Goal: Information Seeking & Learning: Learn about a topic

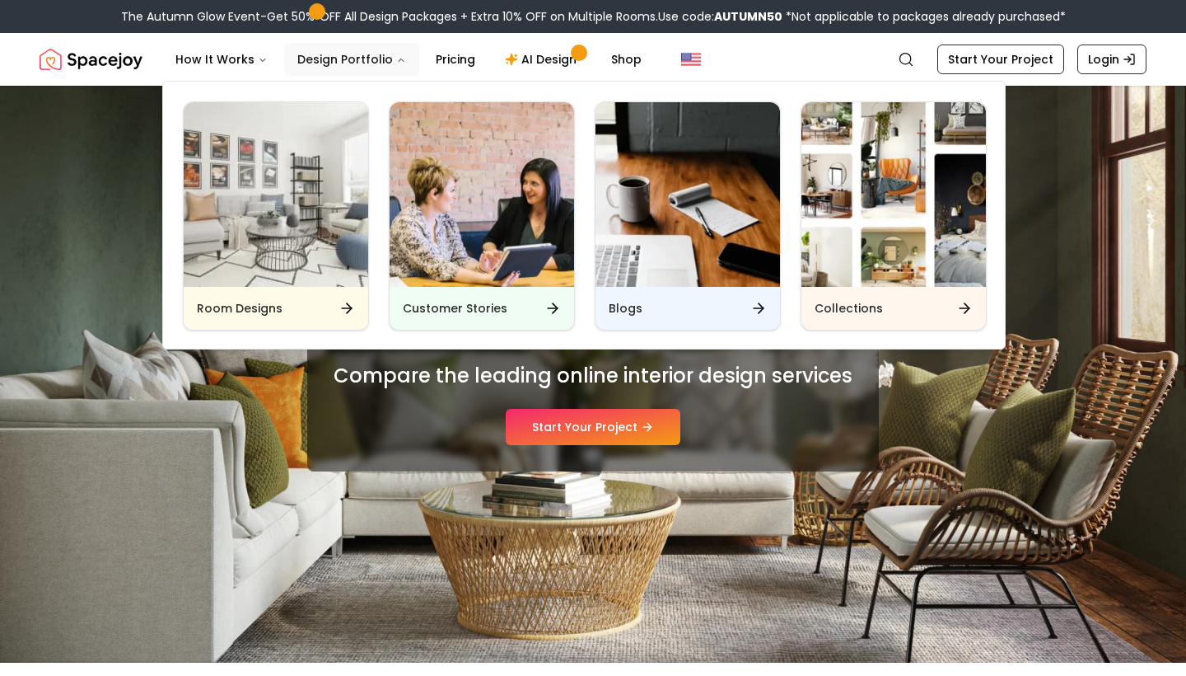
click at [294, 58] on button "Design Portfolio" at bounding box center [351, 59] width 135 height 33
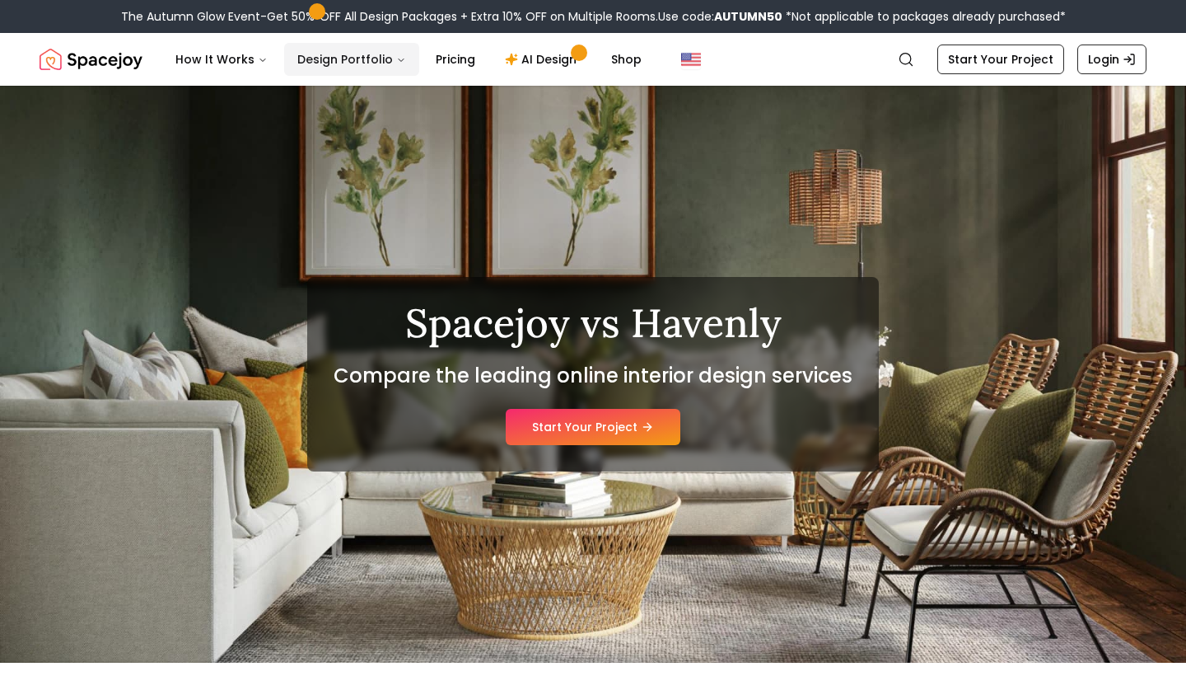
click at [294, 58] on button "Design Portfolio" at bounding box center [351, 59] width 135 height 33
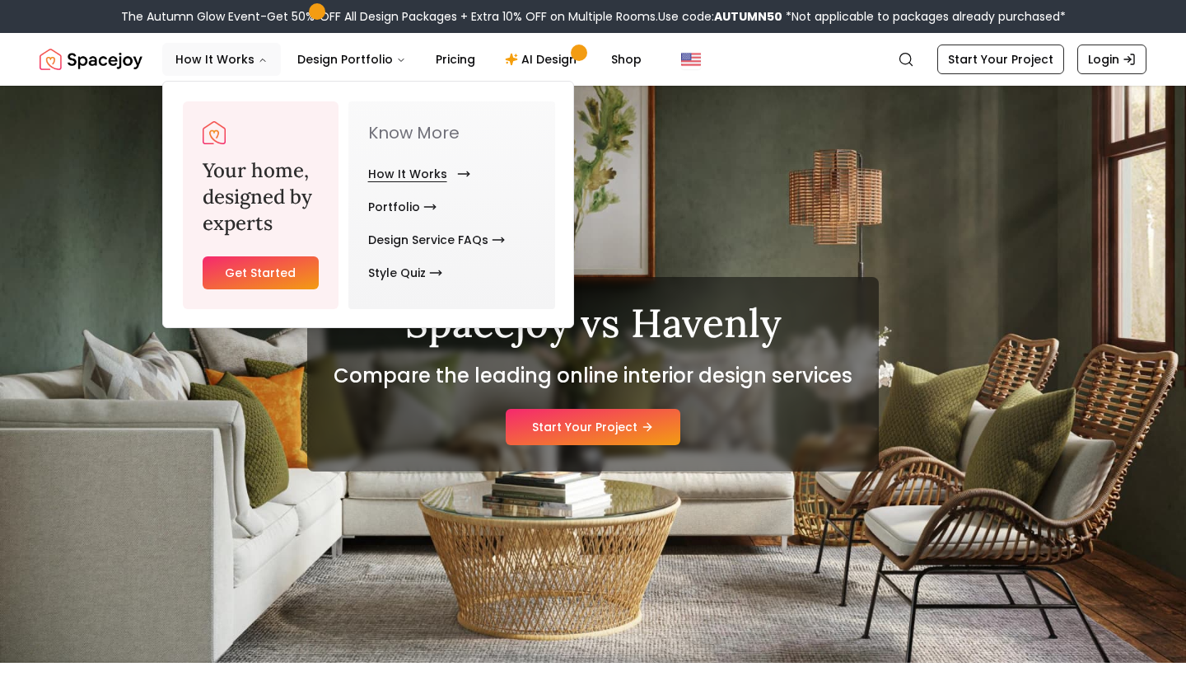
click at [395, 166] on link "How It Works" at bounding box center [416, 173] width 96 height 33
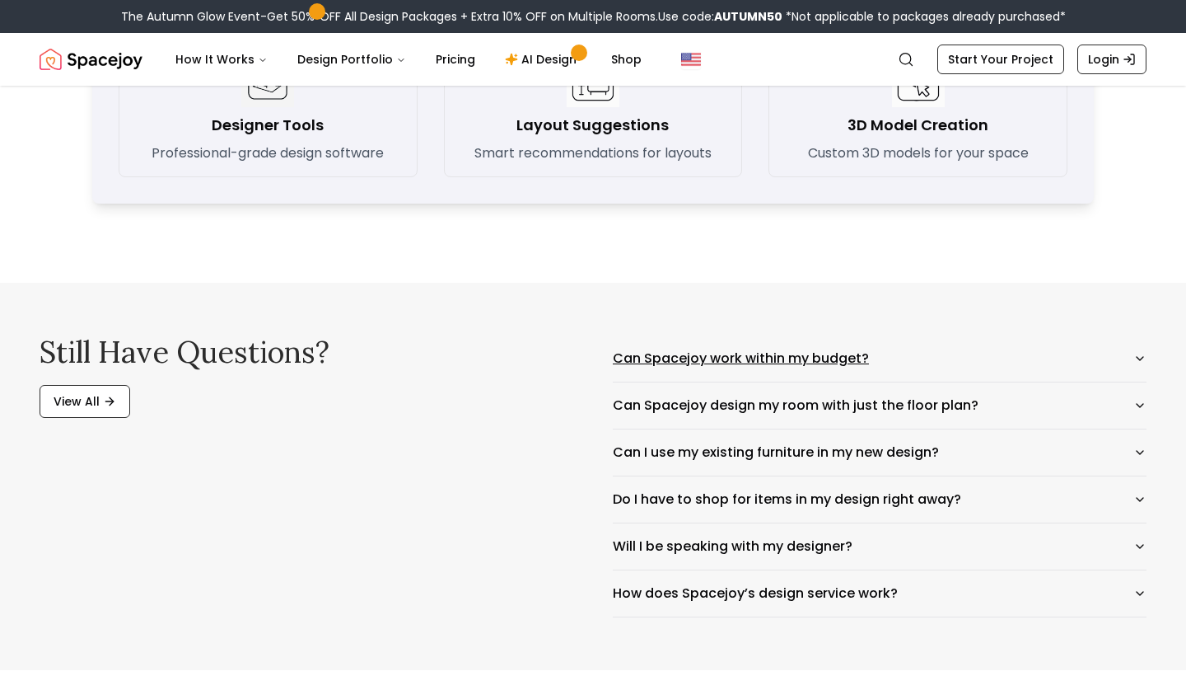
scroll to position [2499, 0]
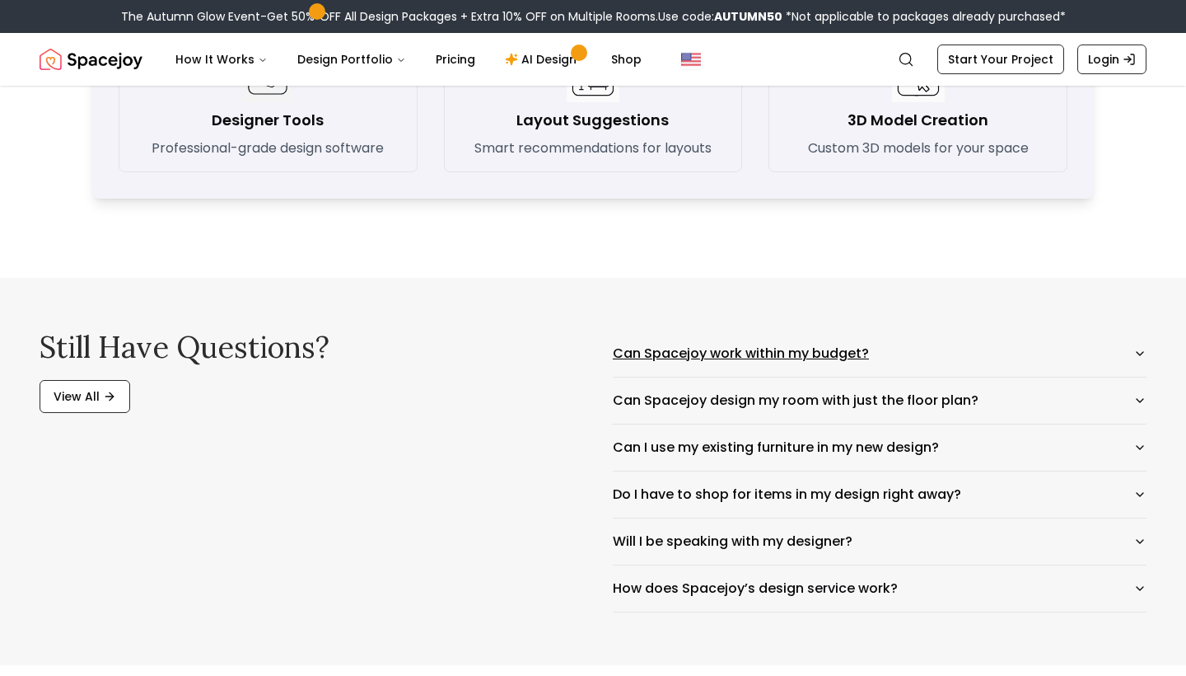
click at [717, 348] on button "Can Spacejoy work within my budget?" at bounding box center [880, 353] width 534 height 46
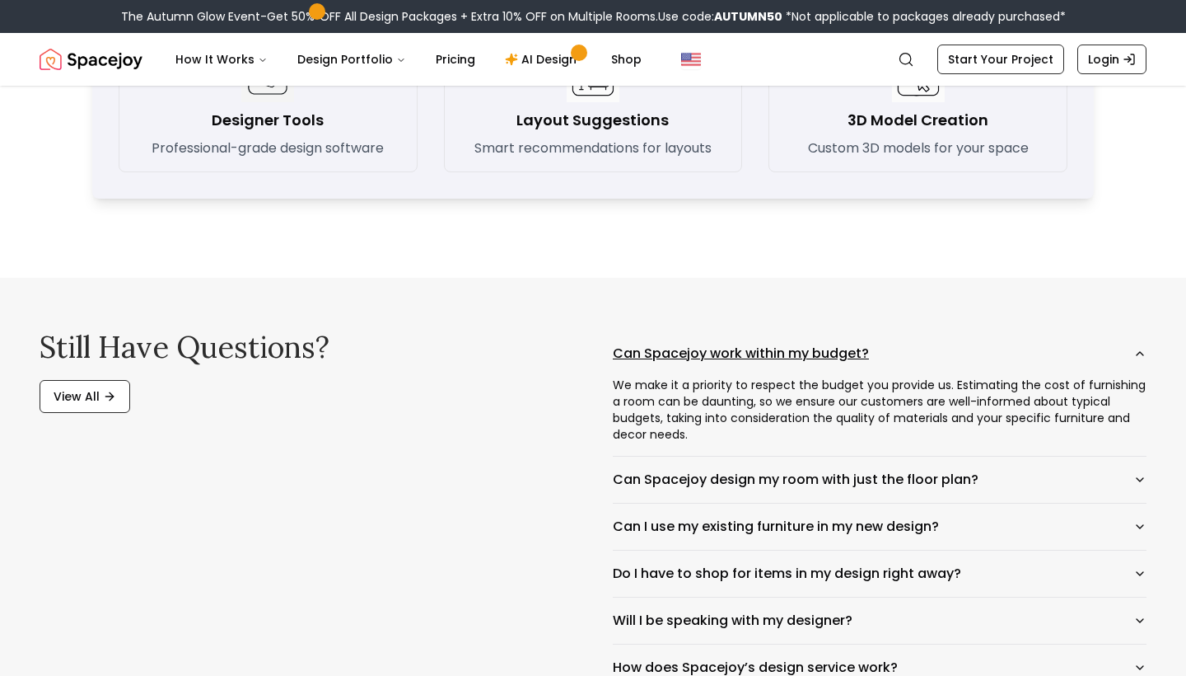
scroll to position [2647, 0]
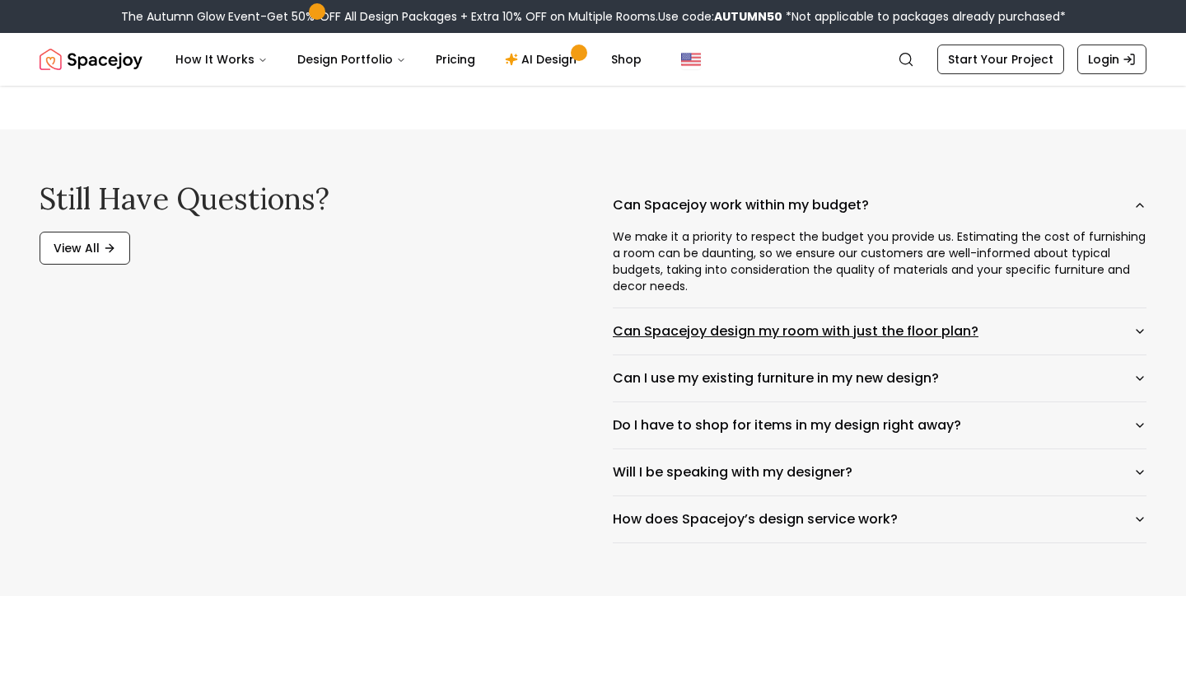
click at [717, 340] on button "Can Spacejoy design my room with just the floor plan?" at bounding box center [880, 331] width 534 height 46
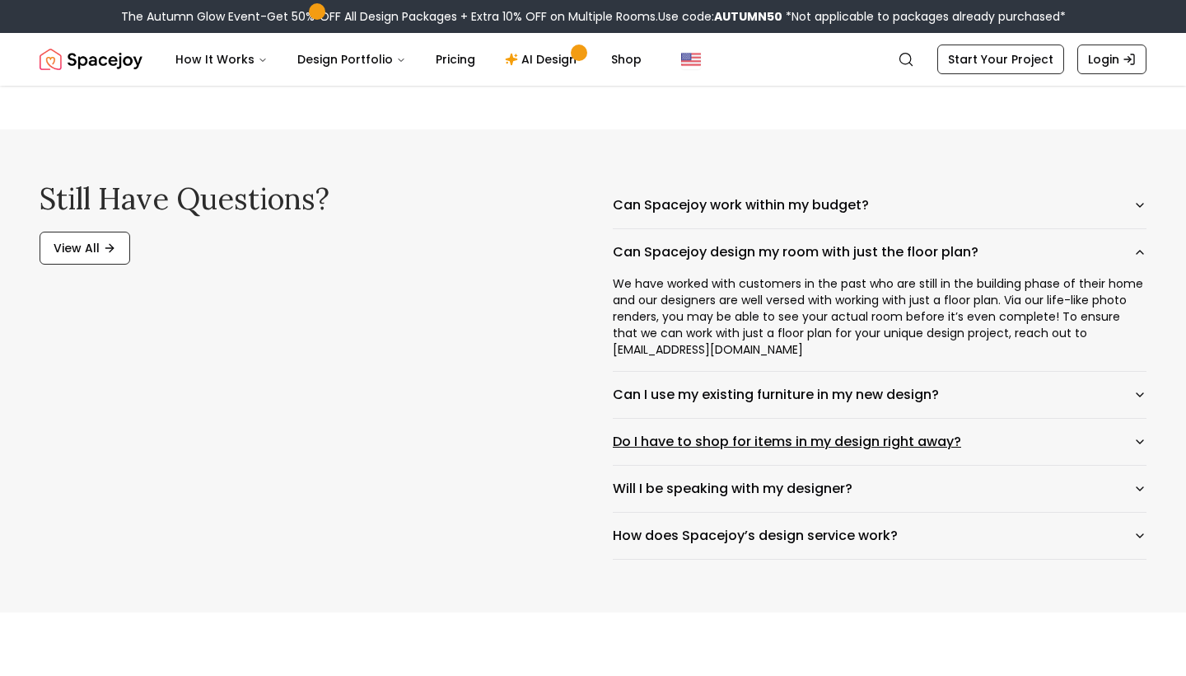
click at [750, 436] on button "Do I have to shop for items in my design right away?" at bounding box center [880, 441] width 534 height 46
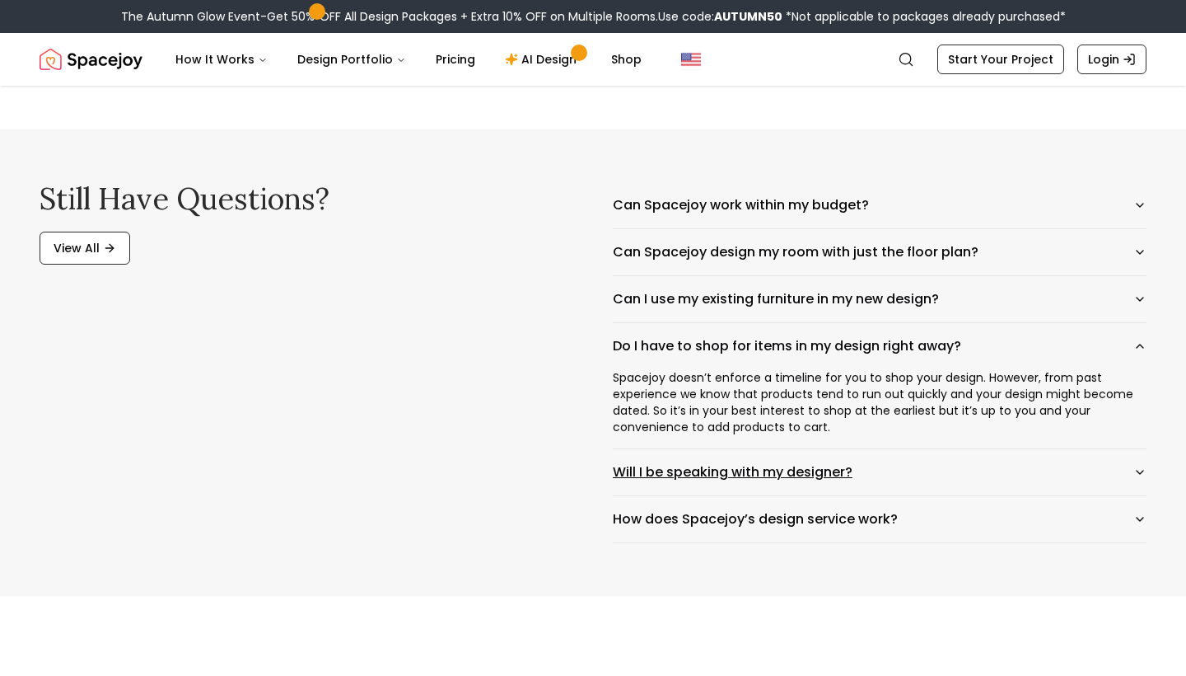
click at [766, 472] on button "Will I be speaking with my designer?" at bounding box center [880, 472] width 534 height 46
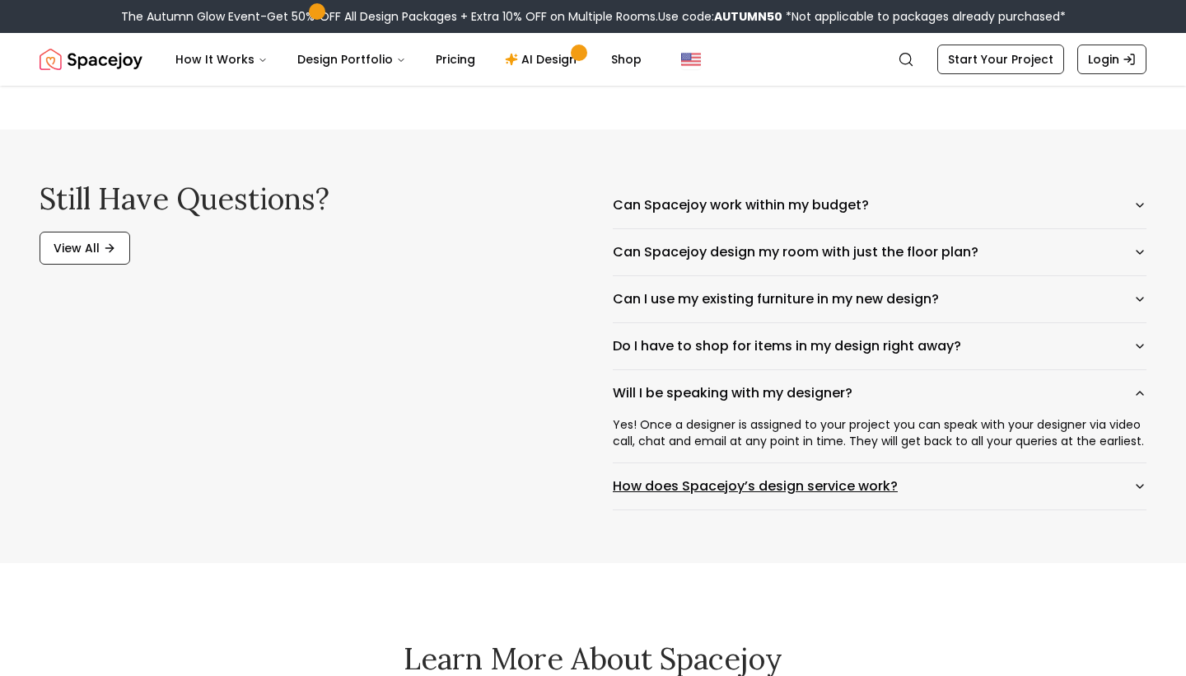
click at [764, 486] on button "How does Spacejoy’s design service work?" at bounding box center [880, 486] width 534 height 46
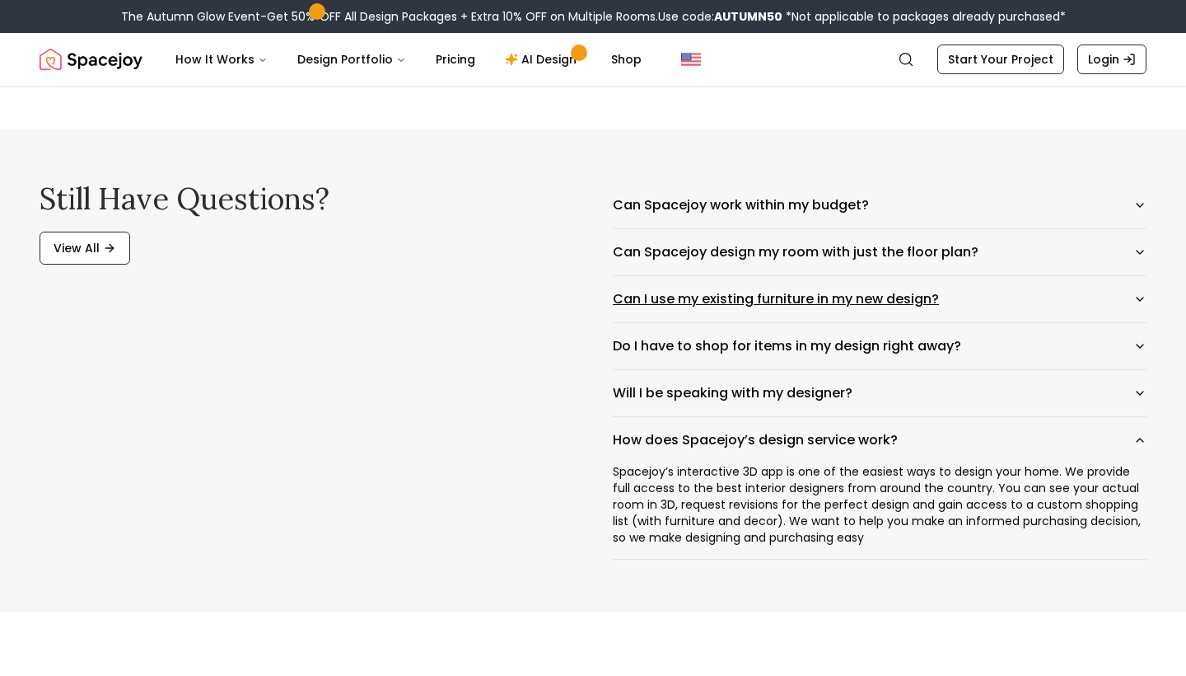
click at [744, 300] on button "Can I use my existing furniture in my new design?" at bounding box center [880, 299] width 534 height 46
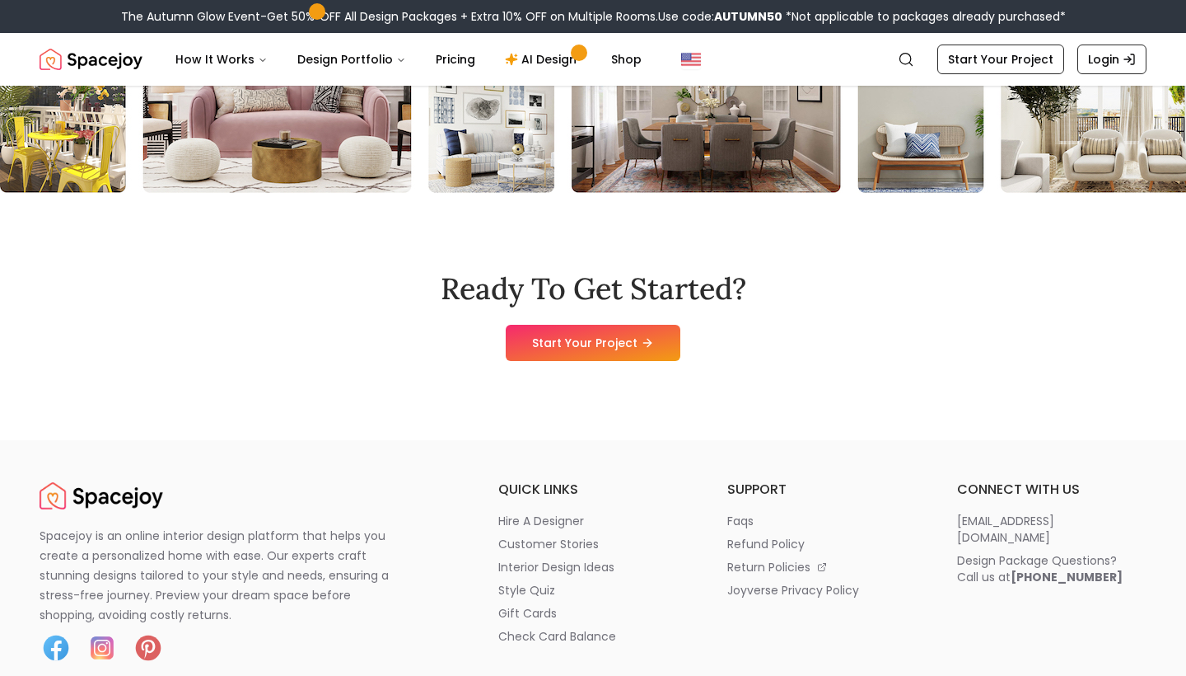
scroll to position [4645, 0]
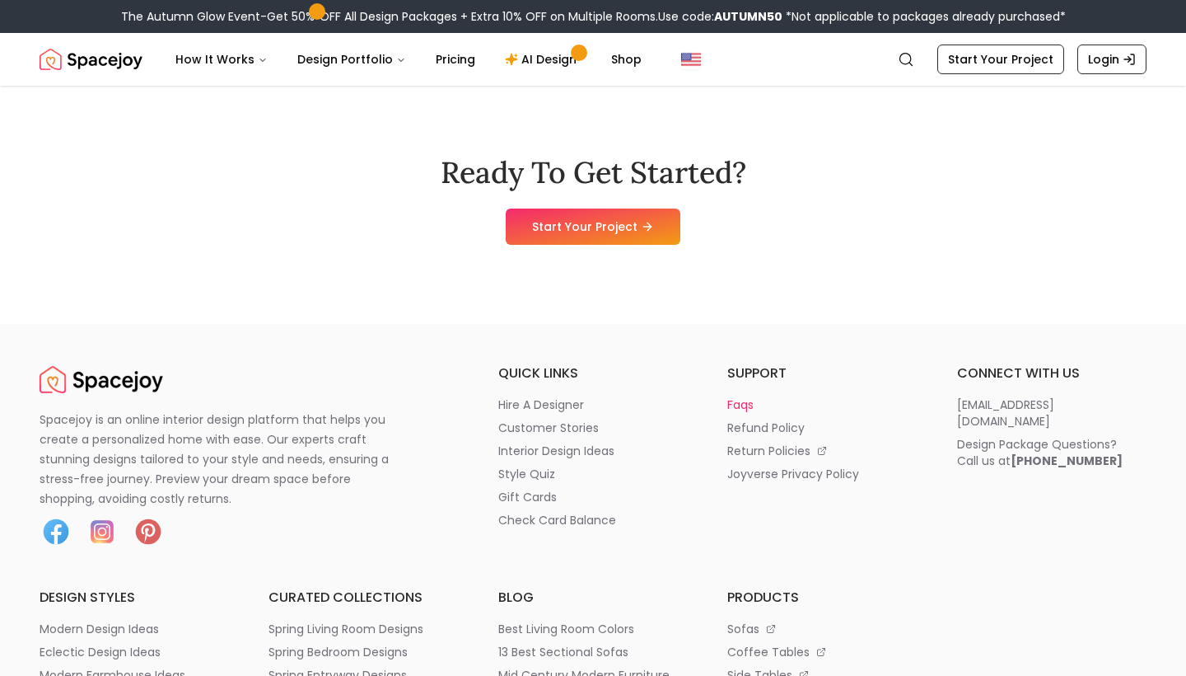
click at [741, 400] on p "faqs" at bounding box center [740, 404] width 26 height 16
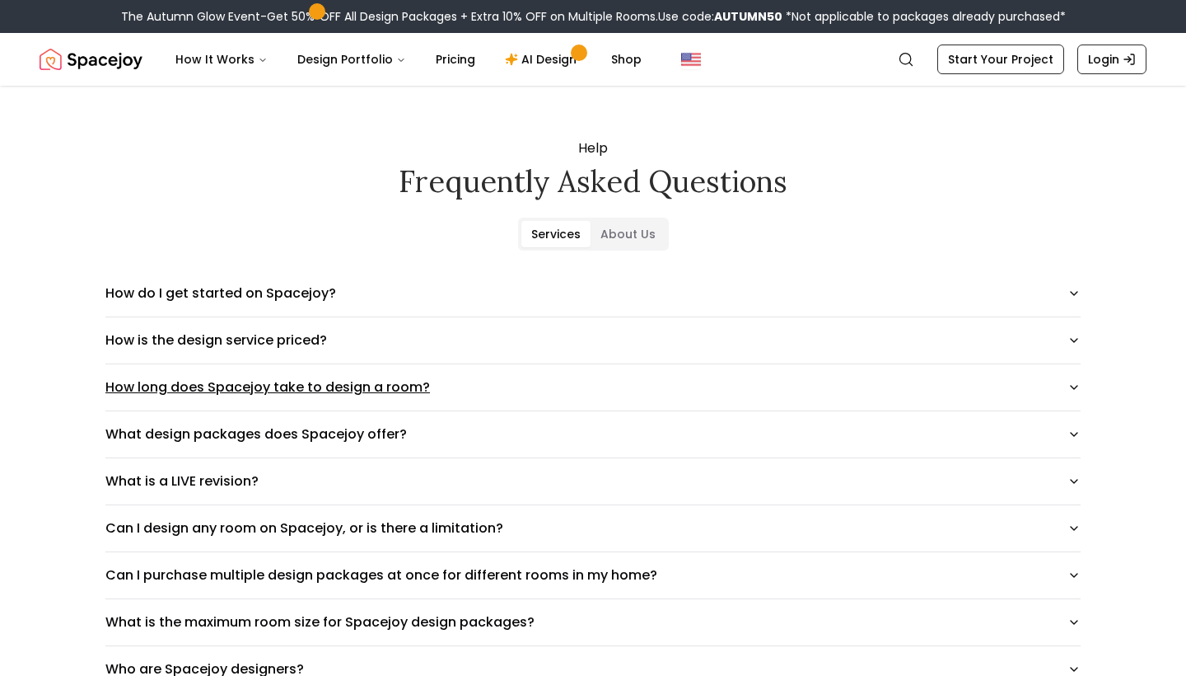
scroll to position [53, 0]
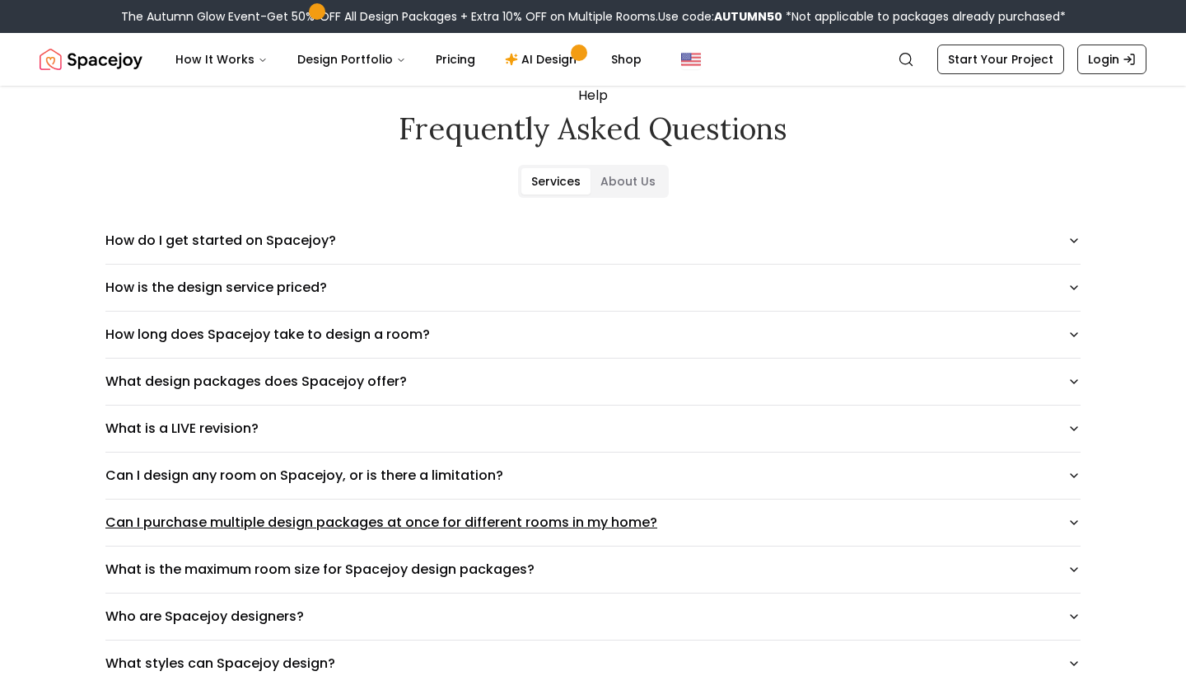
click at [854, 532] on button "Can I purchase multiple design packages at once for different rooms in my home?" at bounding box center [592, 522] width 975 height 46
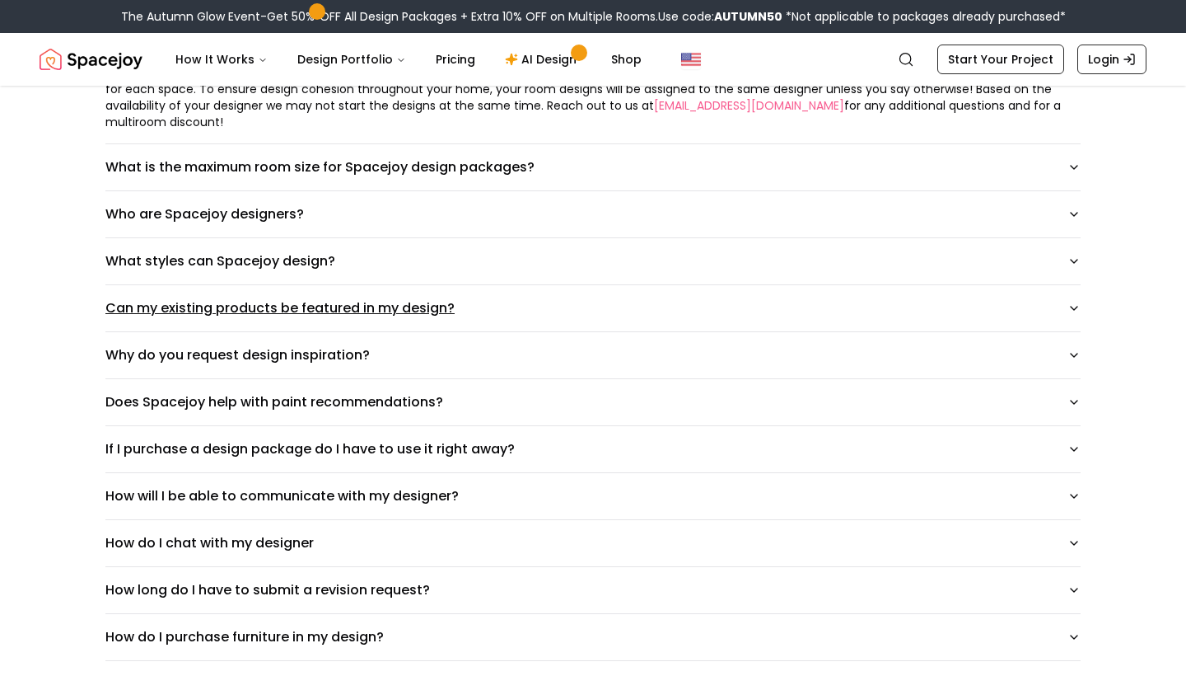
scroll to position [567, 0]
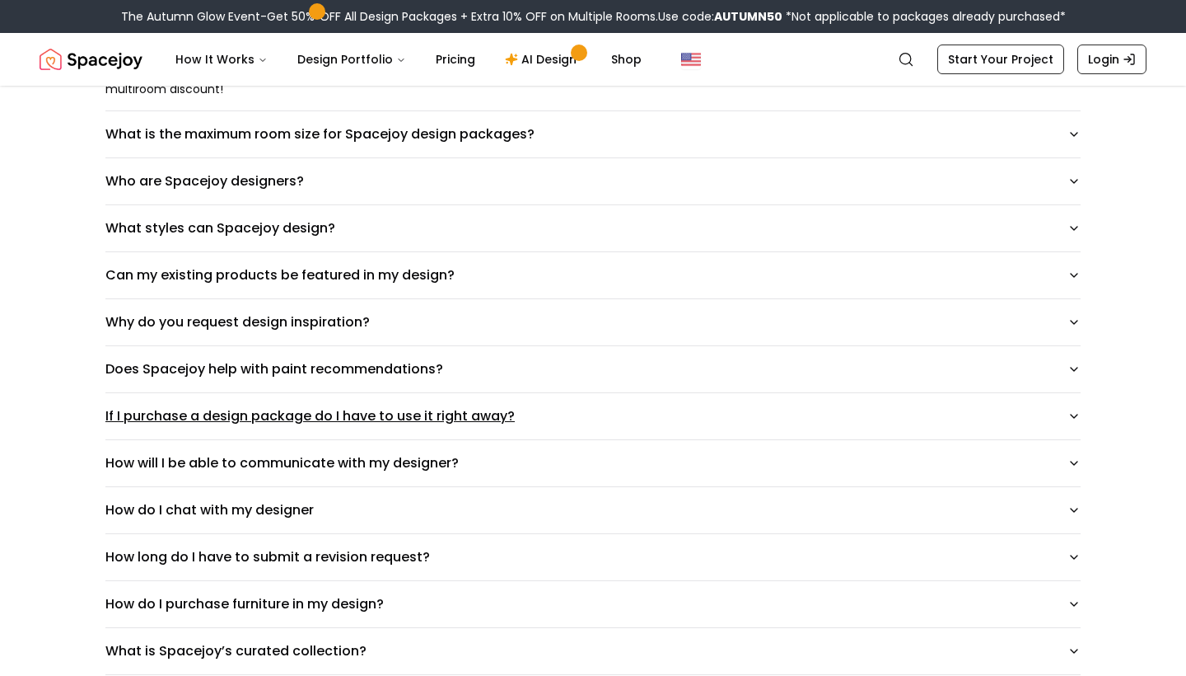
click at [513, 413] on button "If I purchase a design package do I have to use it right away?" at bounding box center [592, 416] width 975 height 46
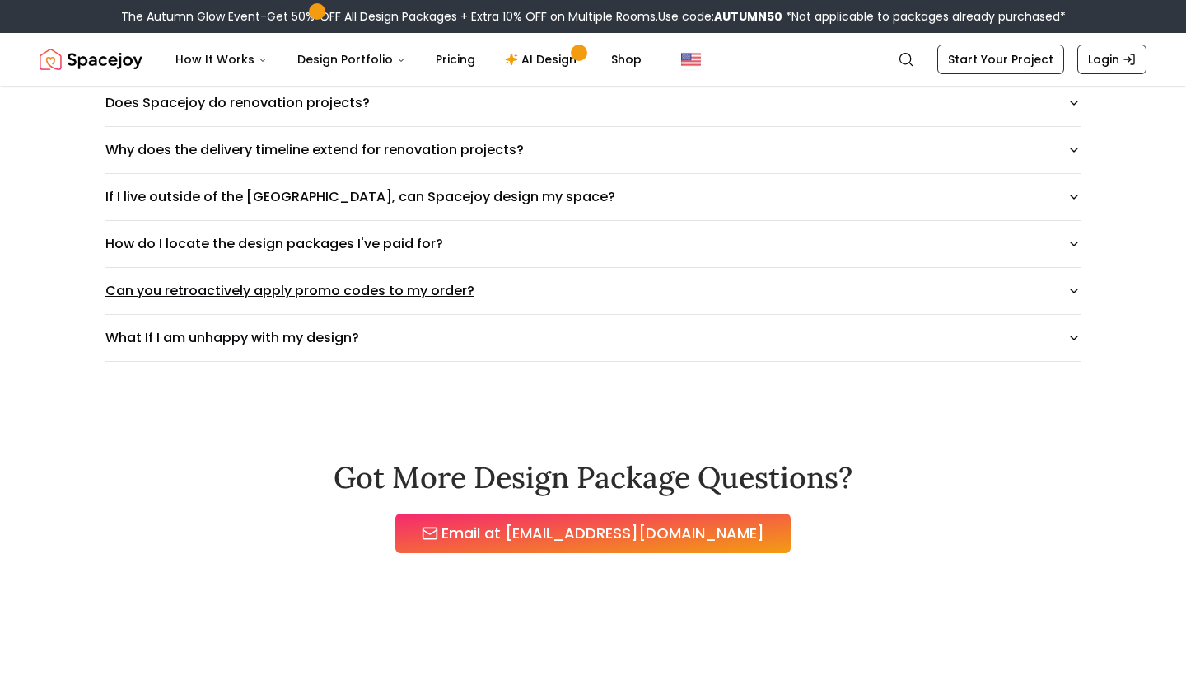
scroll to position [1312, 0]
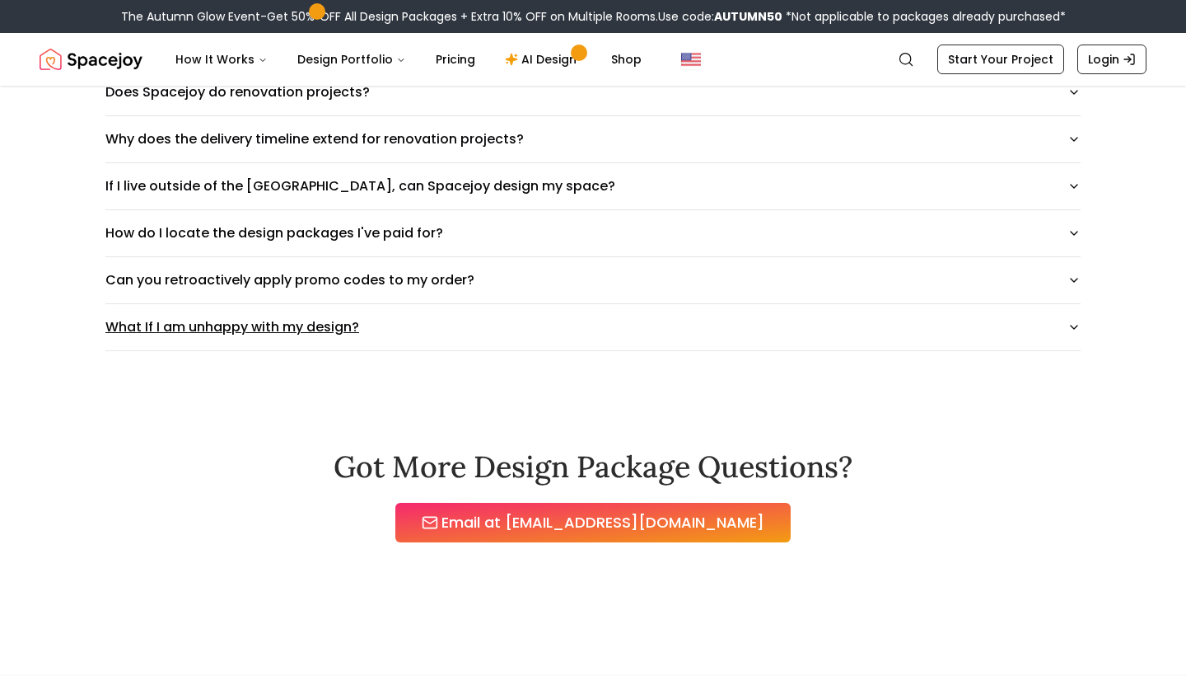
click at [334, 326] on button "What If I am unhappy with my design?" at bounding box center [592, 327] width 975 height 46
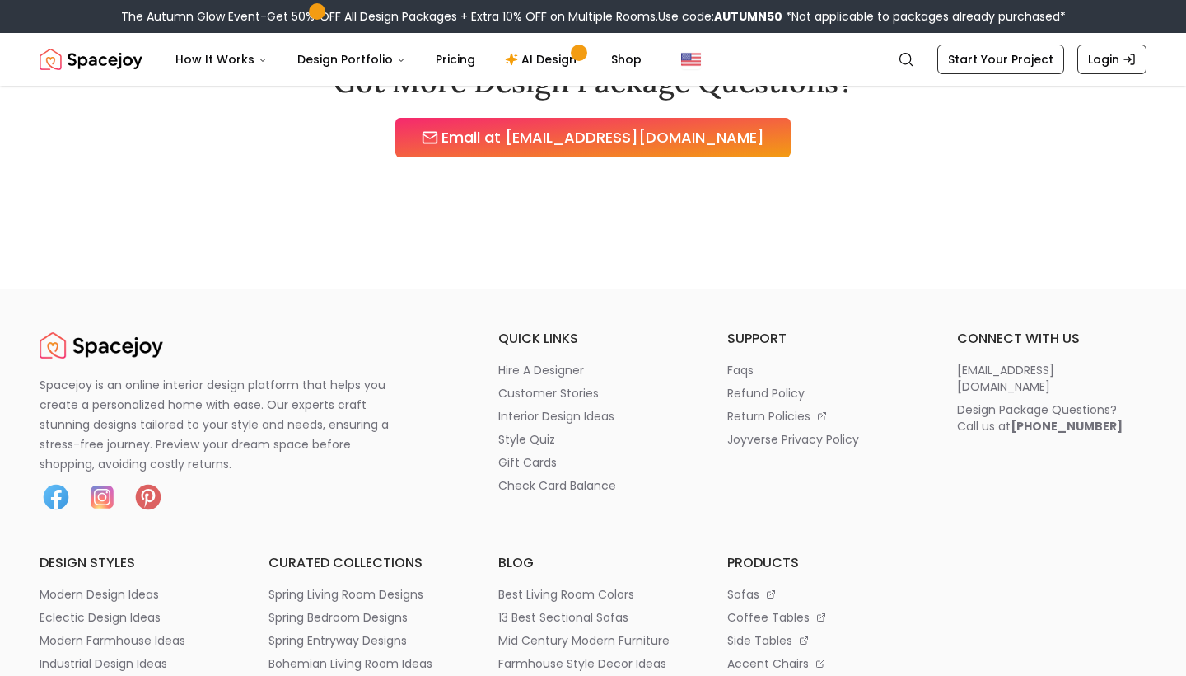
scroll to position [1811, 0]
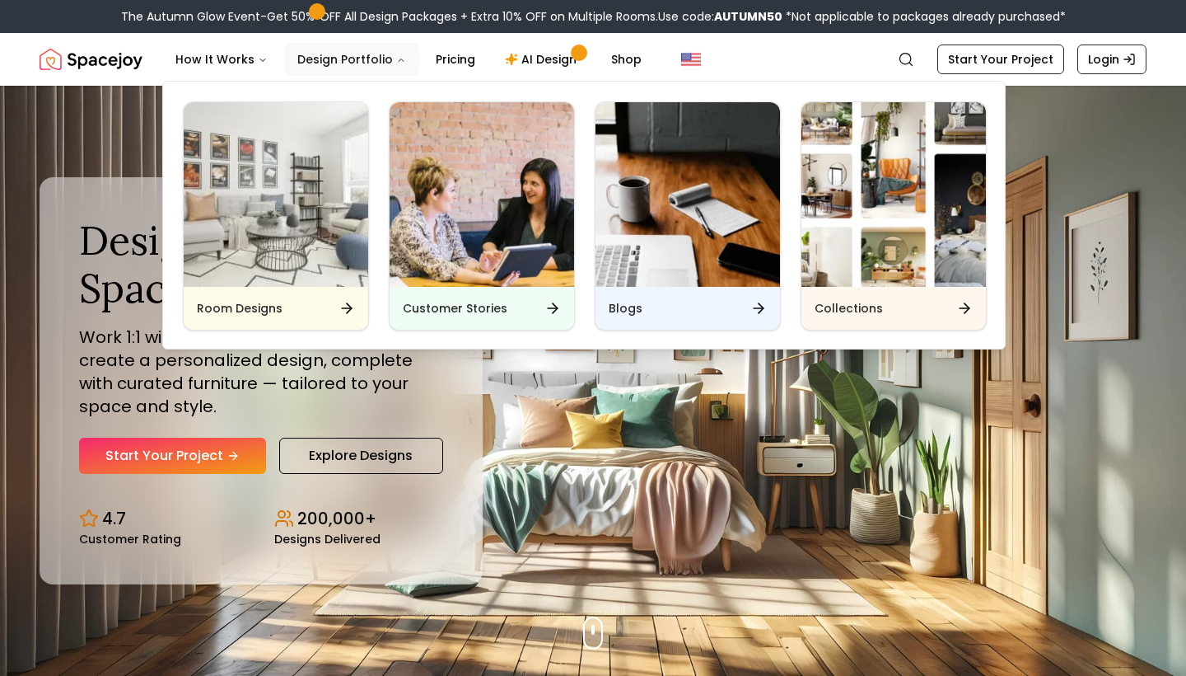
click at [352, 63] on button "Design Portfolio" at bounding box center [351, 59] width 135 height 33
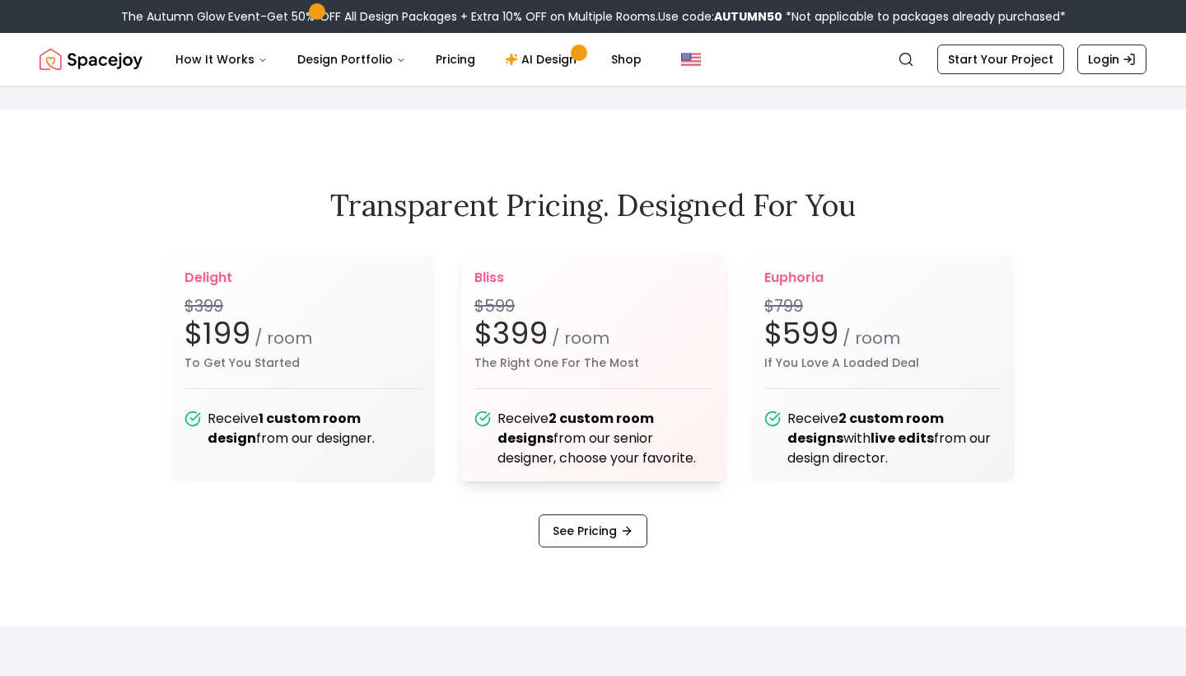
scroll to position [2061, 0]
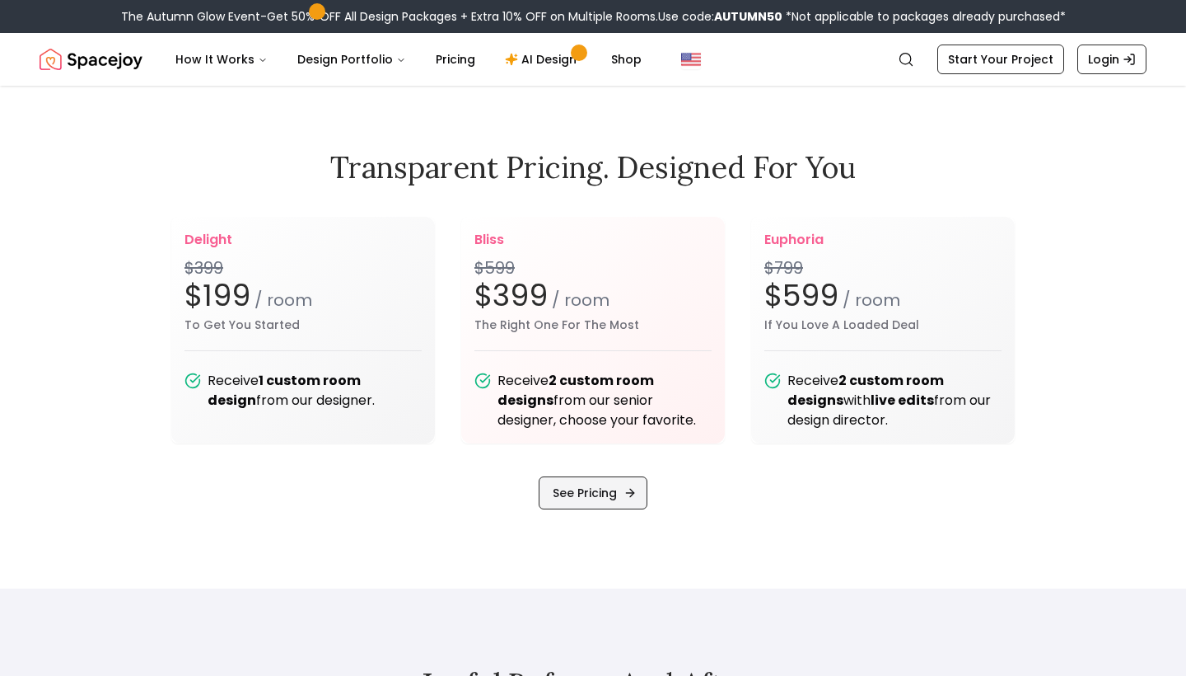
click at [622, 482] on link "See Pricing" at bounding box center [593, 492] width 109 height 33
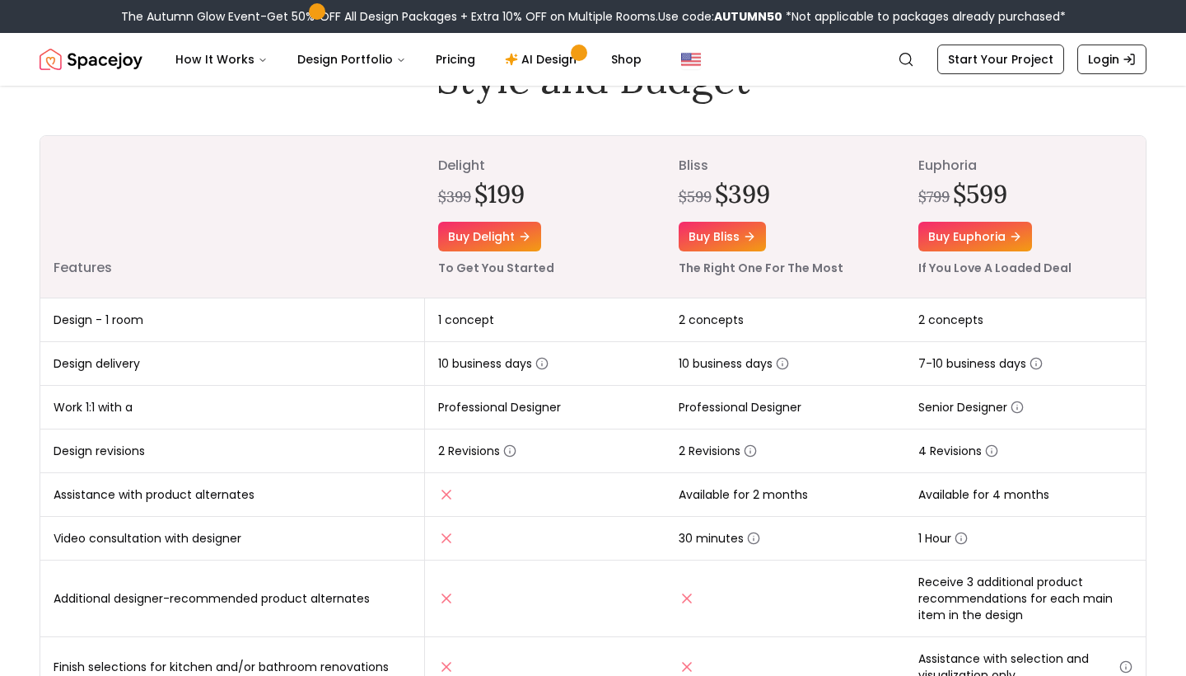
scroll to position [315, 0]
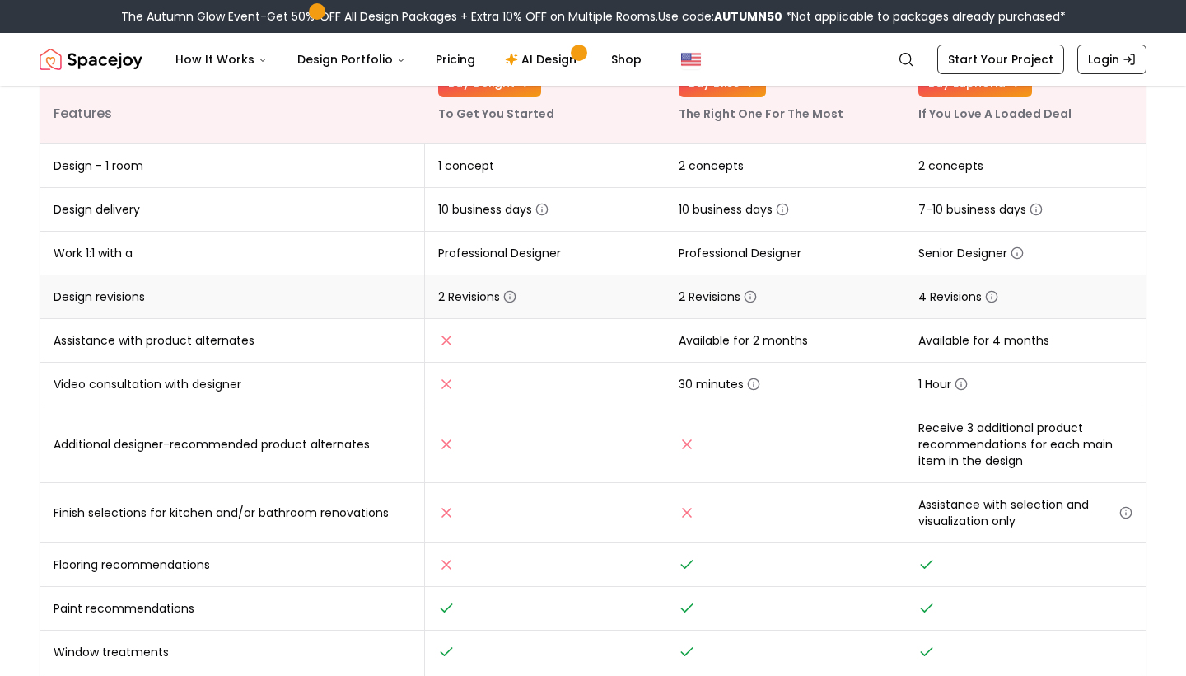
click at [512, 293] on icon "button" at bounding box center [509, 296] width 13 height 13
click at [564, 283] on td "2 Revisions" at bounding box center [545, 297] width 241 height 44
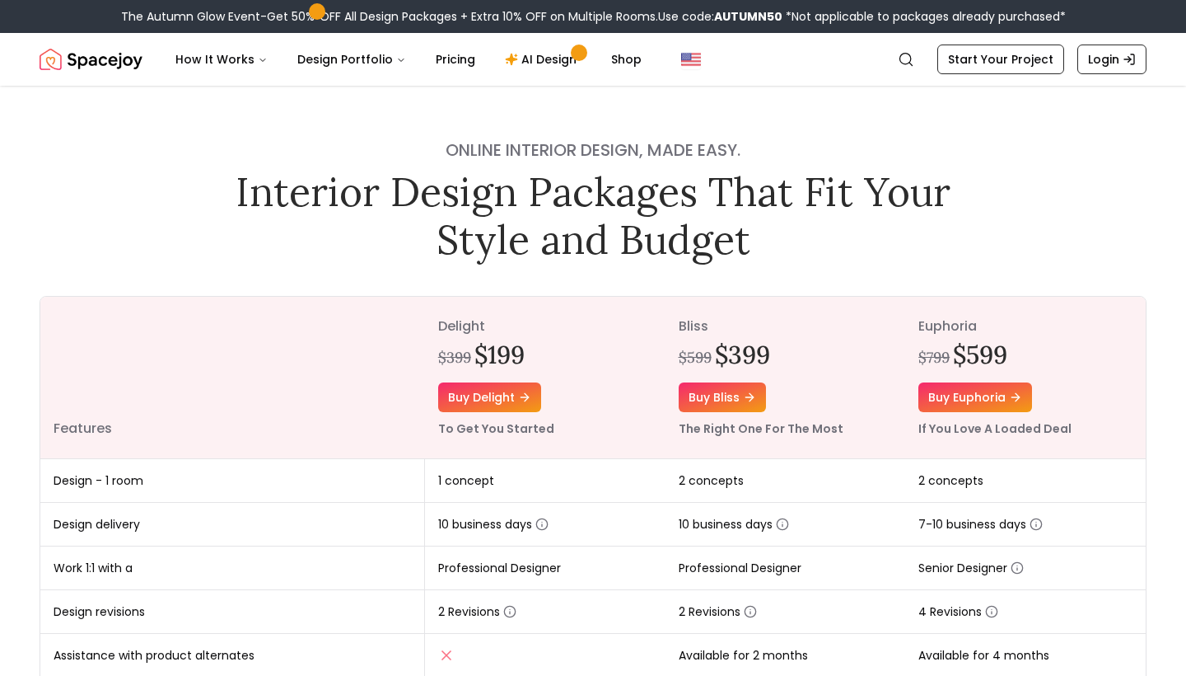
scroll to position [0, 0]
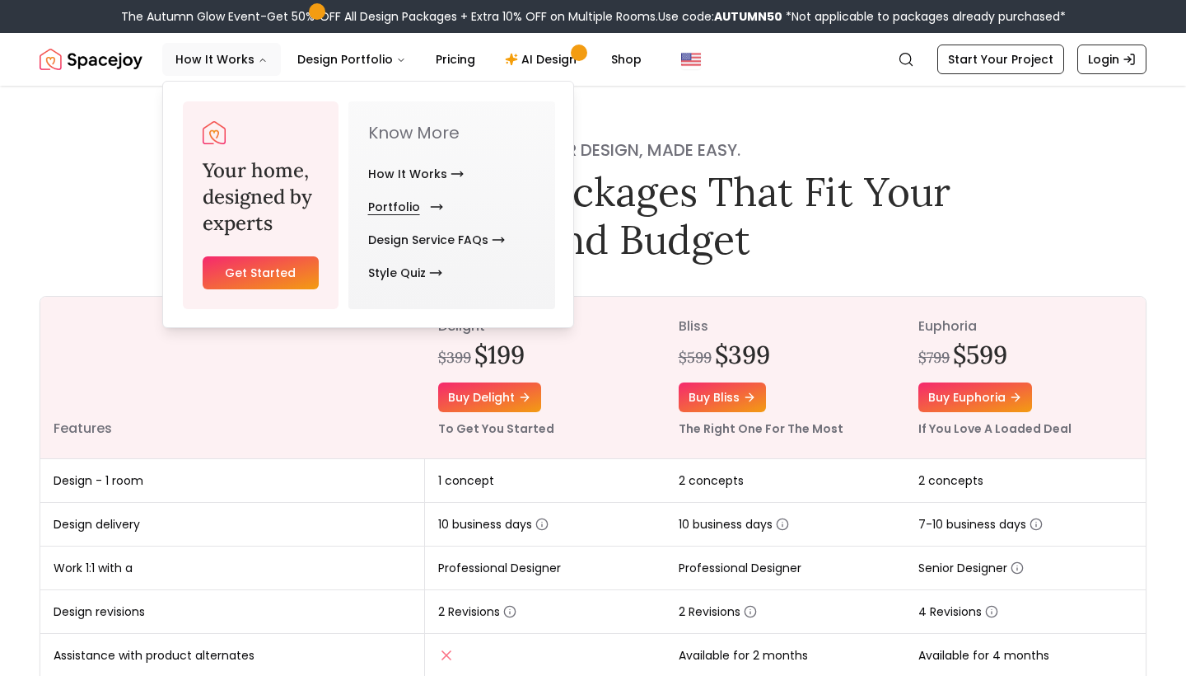
click at [415, 206] on link "Portfolio" at bounding box center [402, 206] width 68 height 33
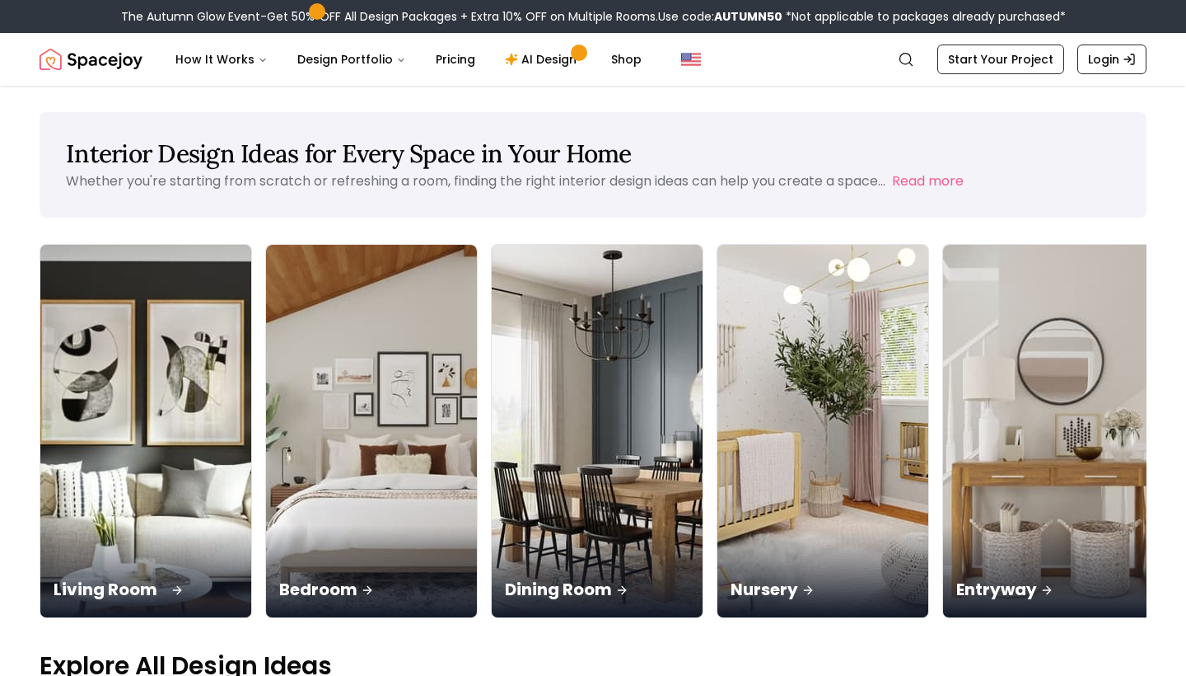
click at [58, 389] on img at bounding box center [146, 431] width 222 height 391
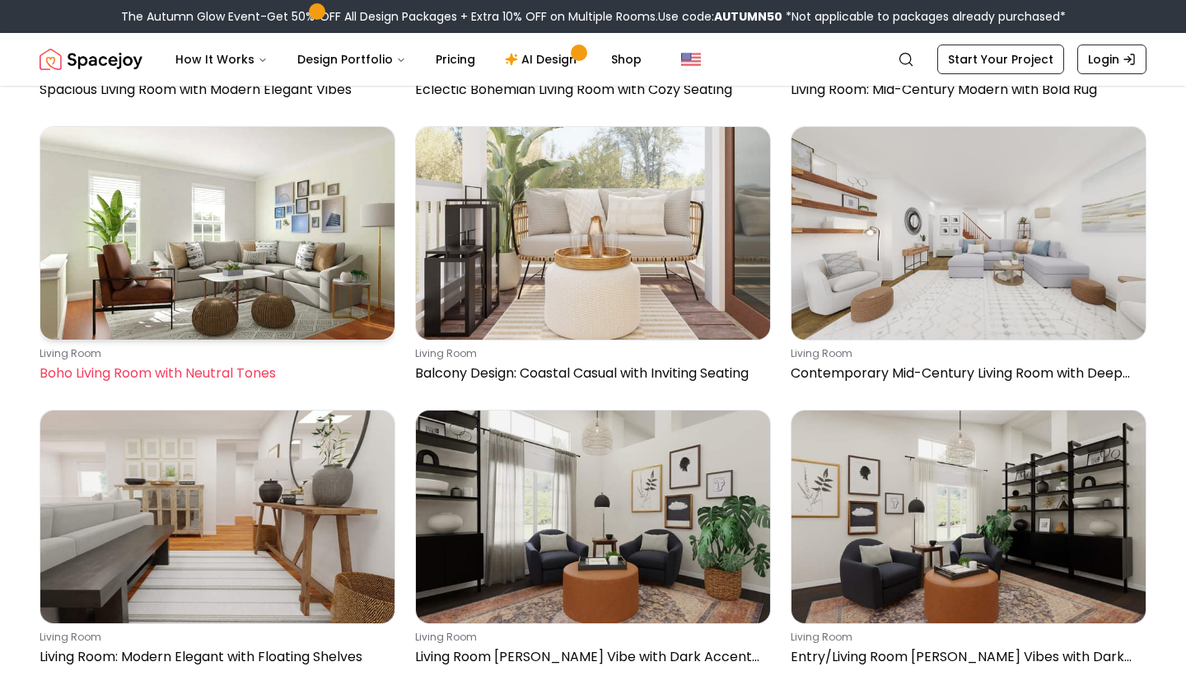
scroll to position [9694, 0]
